Goal: Transaction & Acquisition: Purchase product/service

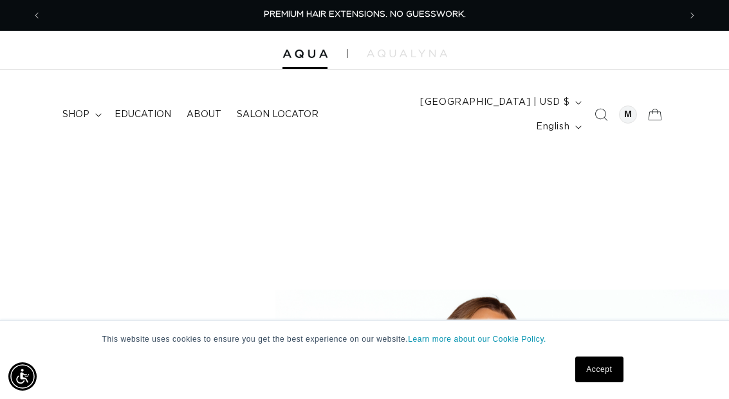
click at [610, 363] on link "Accept" at bounding box center [599, 369] width 48 height 26
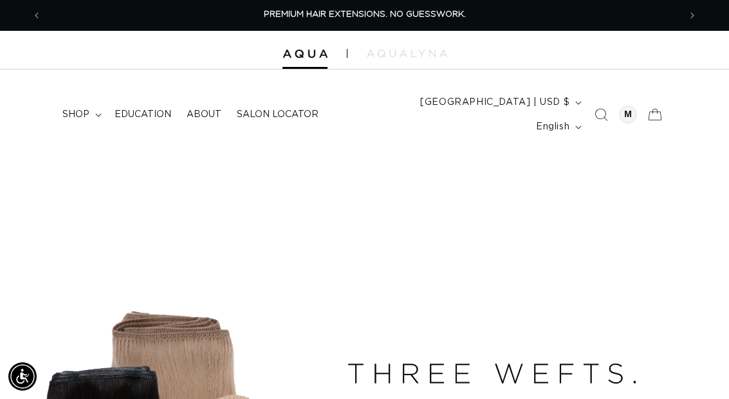
click at [629, 110] on div at bounding box center [628, 115] width 18 height 18
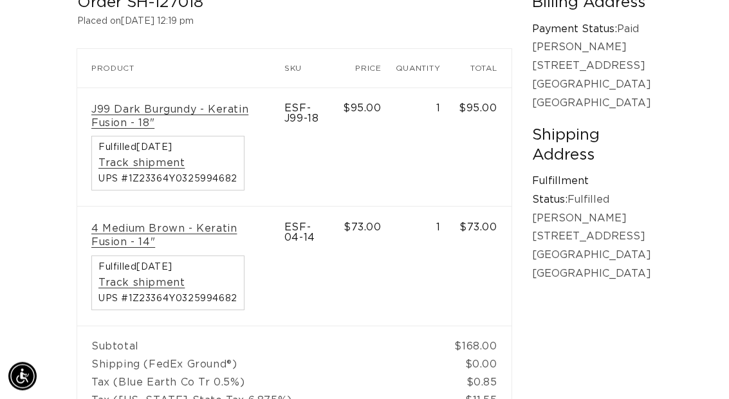
scroll to position [271, 0]
click at [128, 222] on link "4 Medium Brown - Keratin Fusion - 14"" at bounding box center [180, 235] width 179 height 27
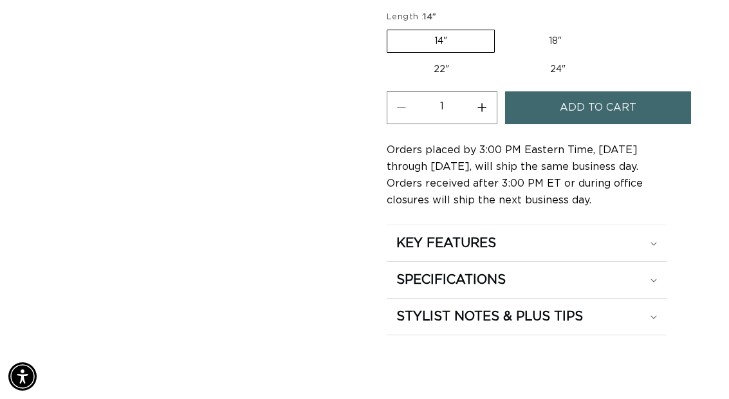
scroll to position [1047, 0]
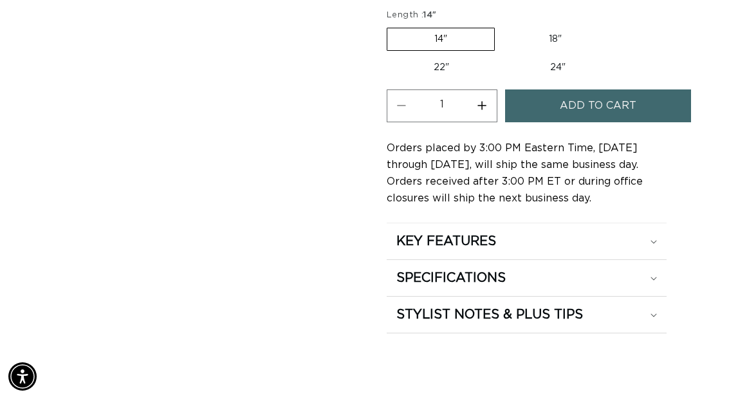
click at [555, 50] on label "18" Variant sold out or unavailable" at bounding box center [555, 39] width 107 height 22
click at [502, 26] on input "18" Variant sold out or unavailable" at bounding box center [501, 25] width 1 height 1
radio input "true"
click at [488, 122] on button "Increase quantity for 4 Medium Brown - Keratin Fusion" at bounding box center [482, 105] width 29 height 33
type input "2"
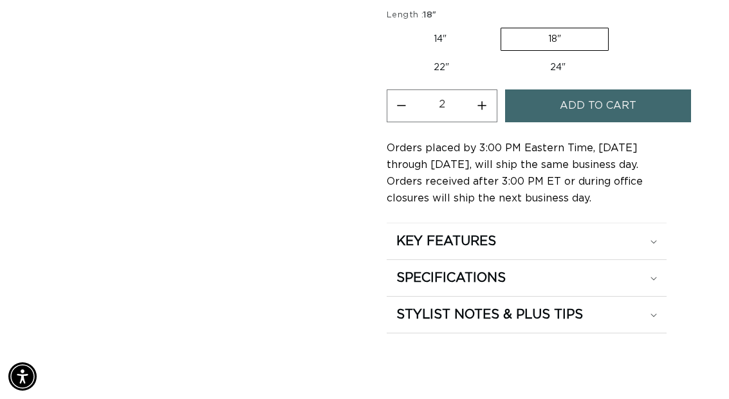
click at [609, 122] on span "Add to cart" at bounding box center [598, 105] width 77 height 33
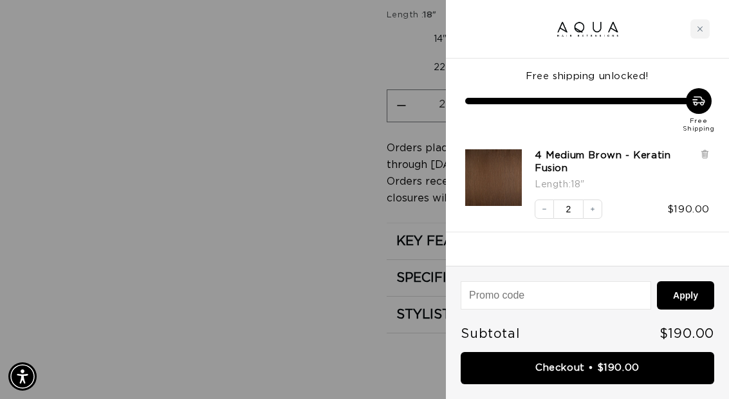
click at [693, 33] on div "Close cart" at bounding box center [699, 28] width 19 height 19
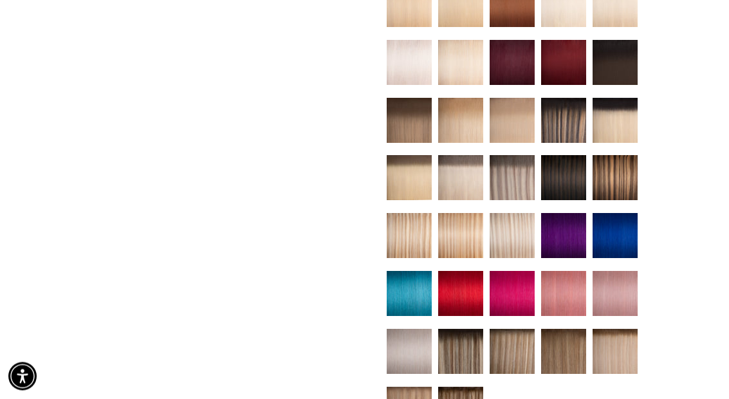
scroll to position [609, 0]
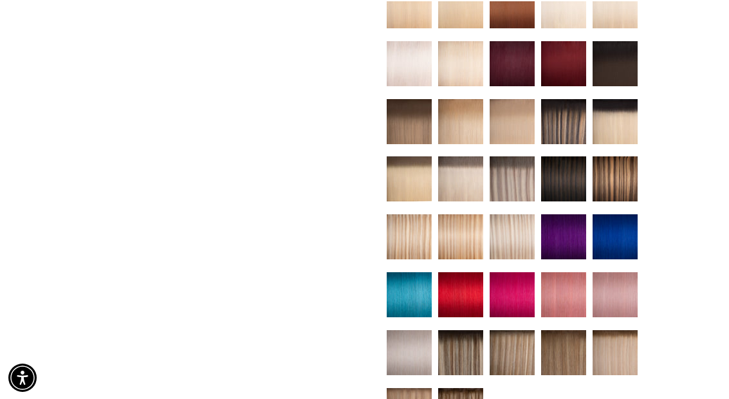
click at [613, 197] on img at bounding box center [614, 177] width 45 height 45
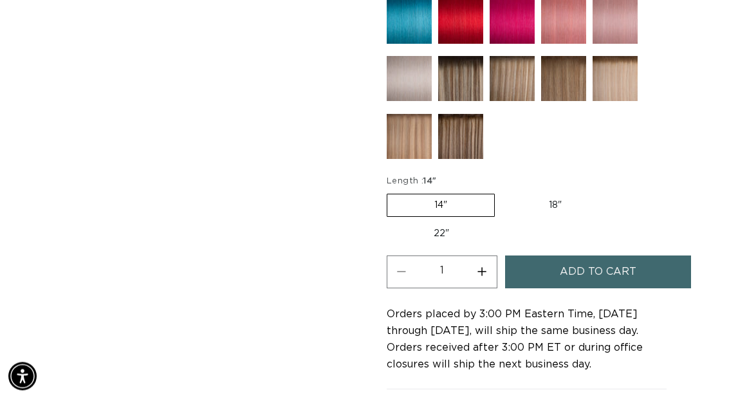
scroll to position [841, 0]
click at [564, 216] on label "18" Variant sold out or unavailable" at bounding box center [555, 205] width 107 height 22
click at [502, 192] on input "18" Variant sold out or unavailable" at bounding box center [501, 191] width 1 height 1
radio input "true"
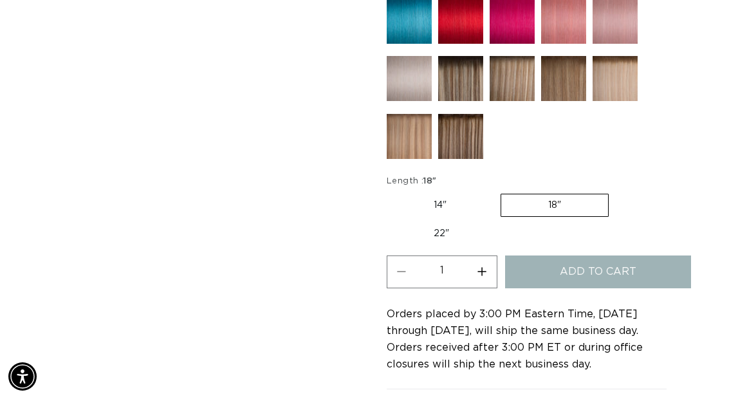
scroll to position [893, 0]
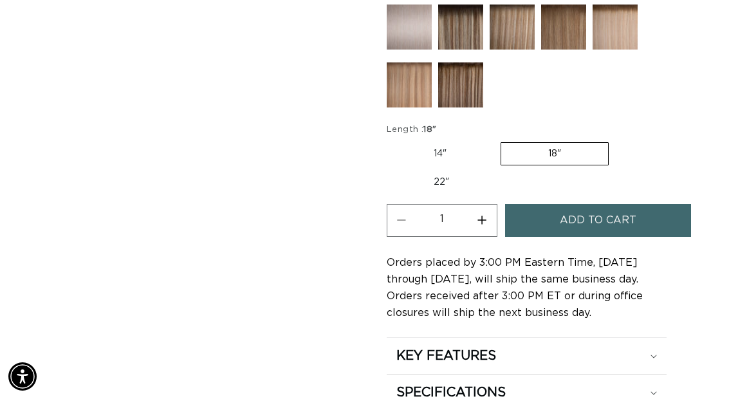
click at [626, 237] on span "Add to cart" at bounding box center [598, 220] width 77 height 33
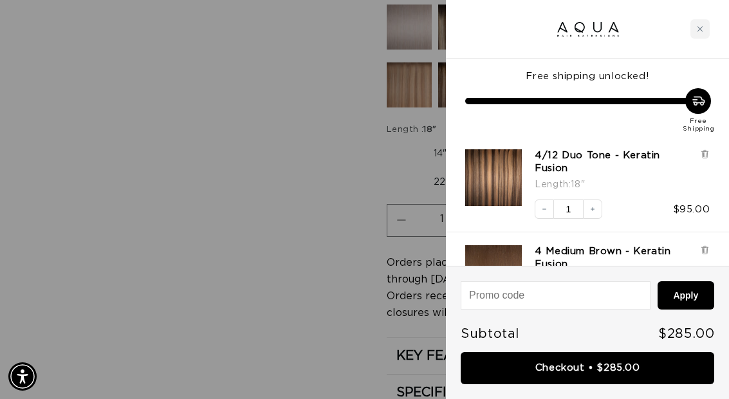
click at [693, 28] on div "Close cart" at bounding box center [699, 28] width 19 height 19
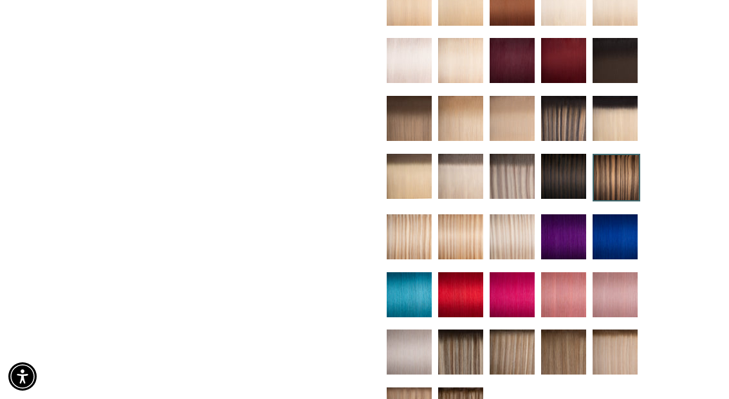
scroll to position [567, 0]
click at [660, 275] on div at bounding box center [527, 153] width 280 height 574
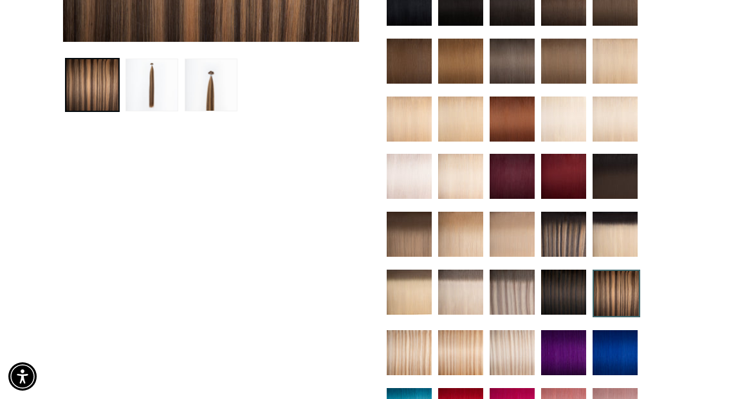
scroll to position [433, 0]
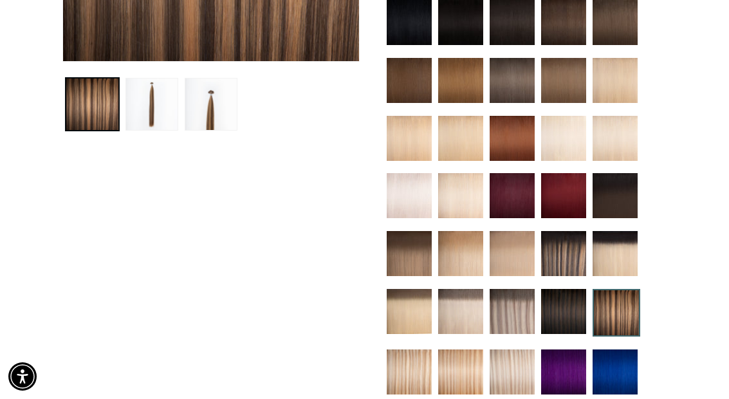
click at [516, 158] on img at bounding box center [512, 138] width 45 height 45
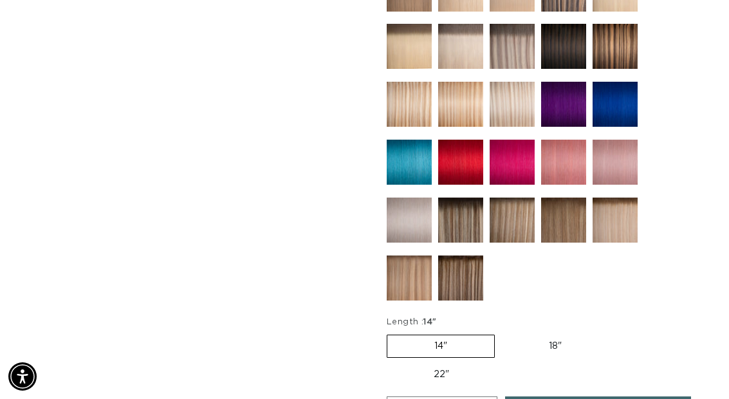
scroll to position [745, 0]
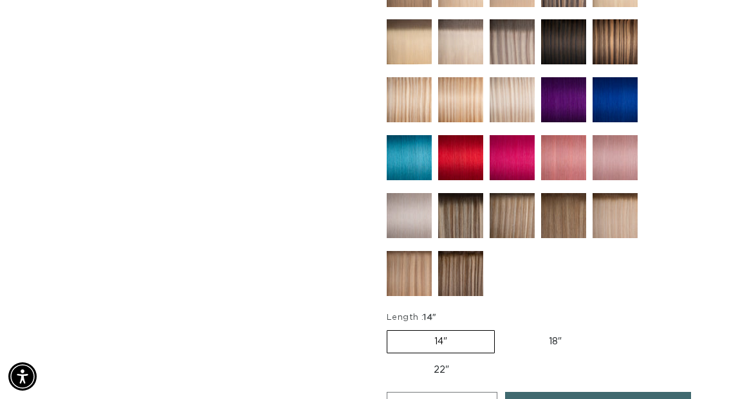
click at [464, 258] on img at bounding box center [460, 273] width 45 height 45
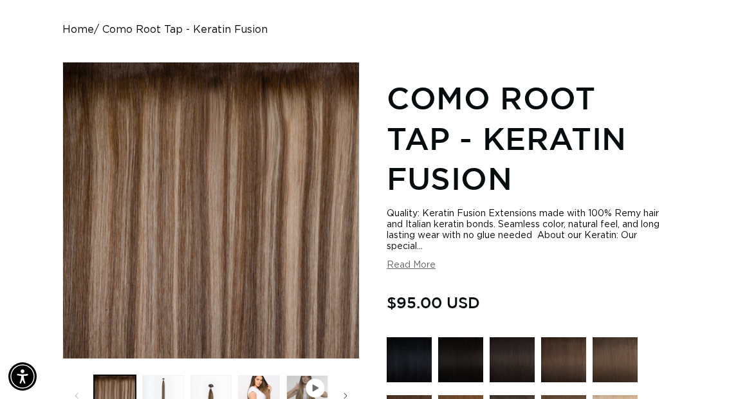
scroll to position [138, 0]
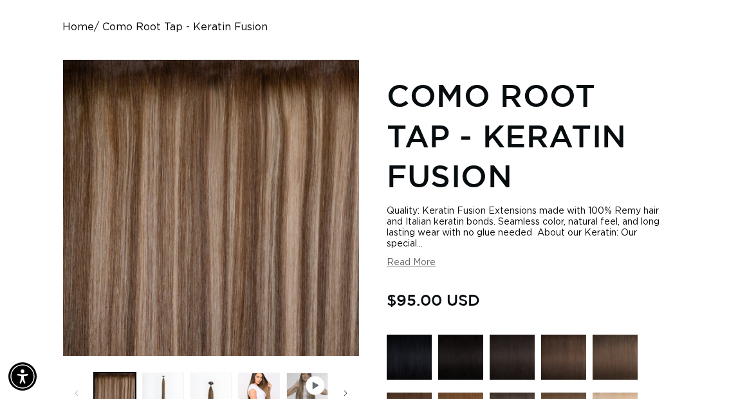
click at [338, 379] on button "Slide right" at bounding box center [345, 393] width 28 height 28
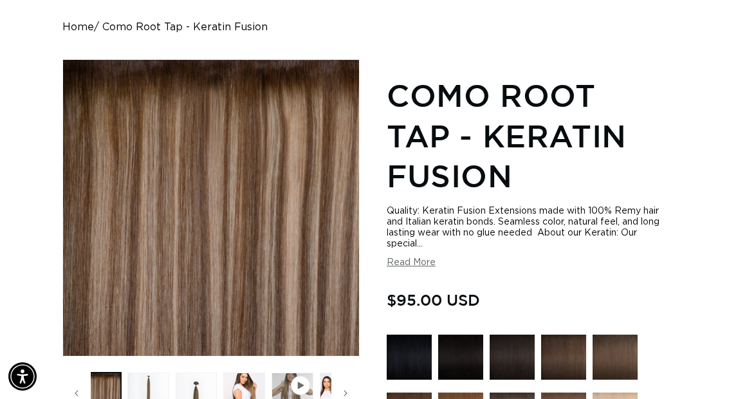
scroll to position [0, 48]
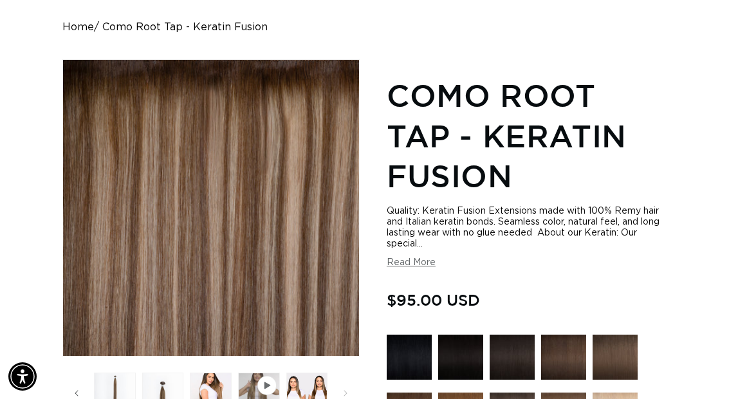
click at [111, 381] on button "Load image 2 in gallery view" at bounding box center [115, 393] width 42 height 42
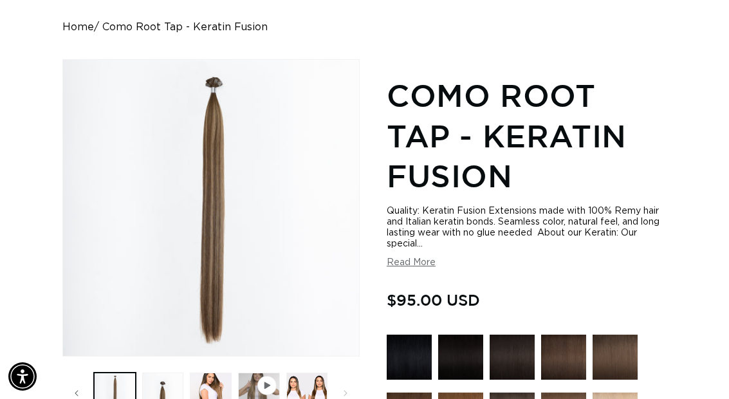
click at [163, 387] on button "Load image 3 in gallery view" at bounding box center [163, 393] width 42 height 42
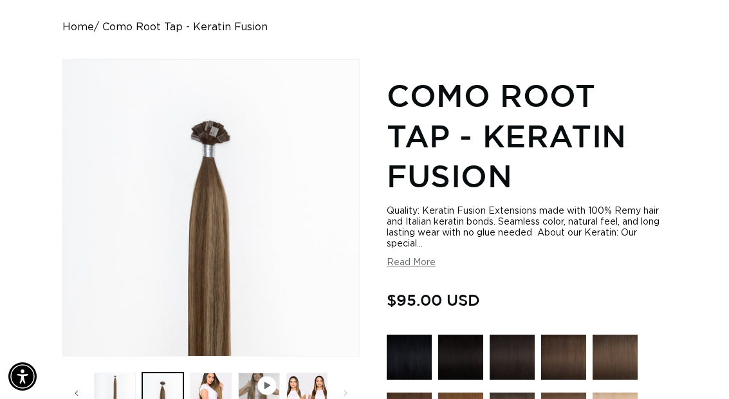
click at [210, 376] on button "Load image 4 in gallery view" at bounding box center [211, 393] width 42 height 42
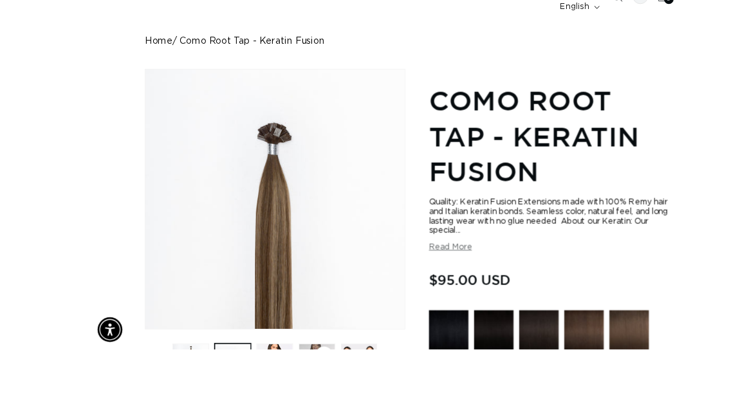
scroll to position [178, 0]
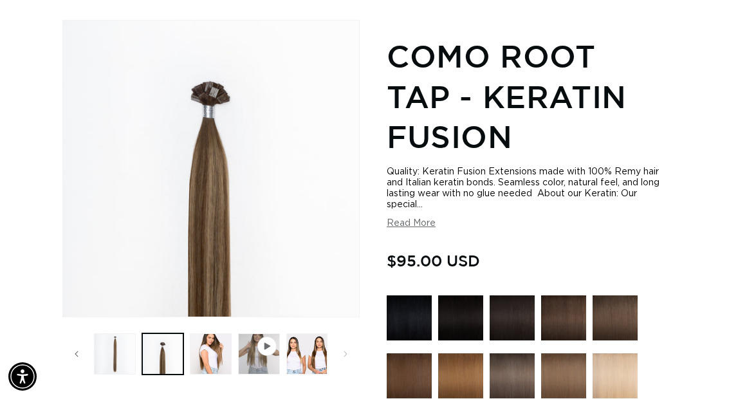
click at [257, 333] on button "Play video 1 in gallery view" at bounding box center [259, 354] width 42 height 42
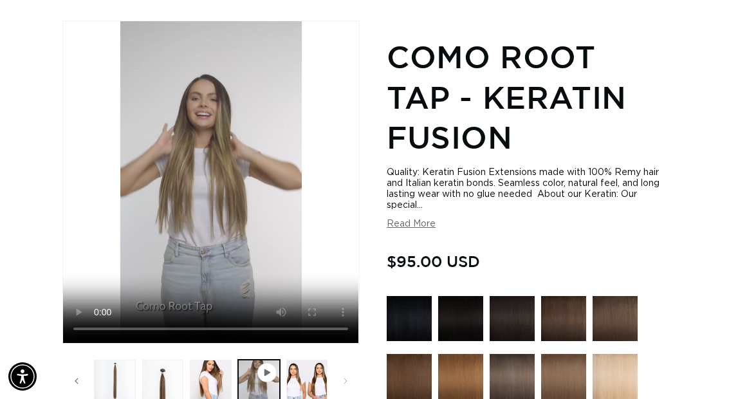
scroll to position [176, 0]
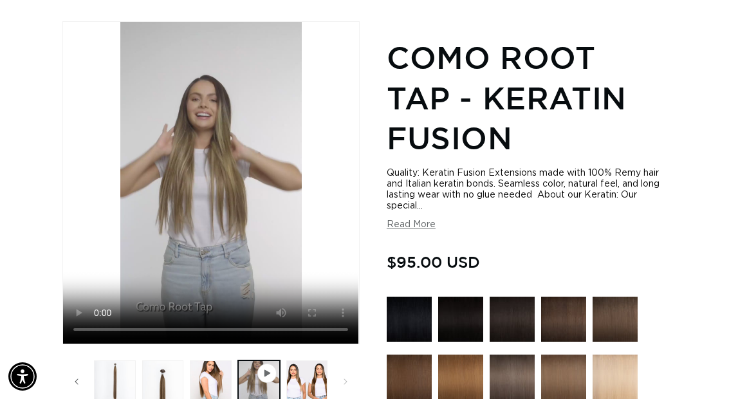
click at [311, 242] on video "Como Root Tap - Keratin Fusion" at bounding box center [210, 183] width 295 height 322
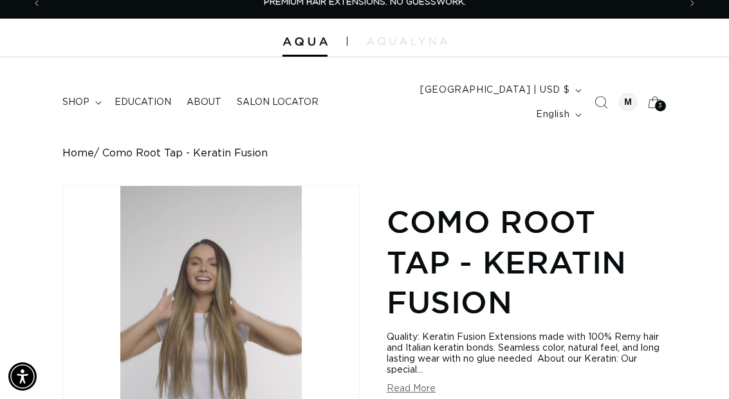
scroll to position [0, 0]
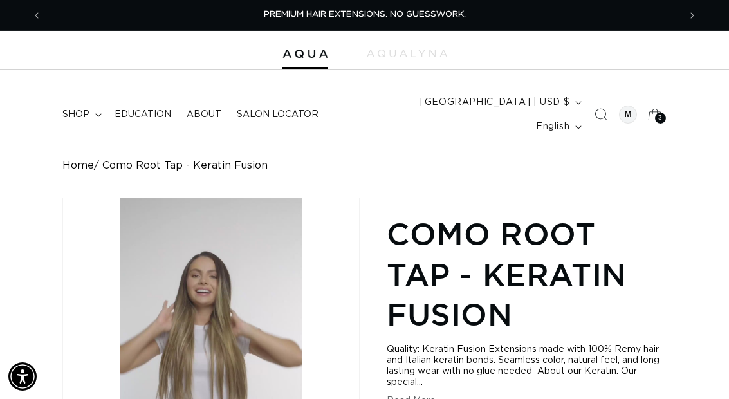
click at [659, 113] on span "3" at bounding box center [660, 118] width 5 height 11
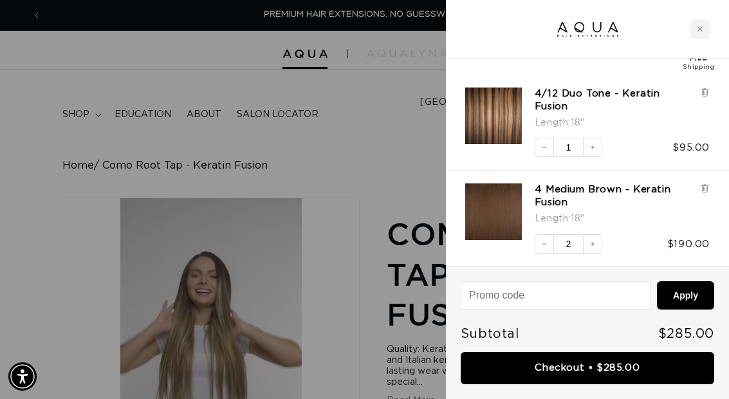
scroll to position [62, 0]
